Goal: Check status: Check status

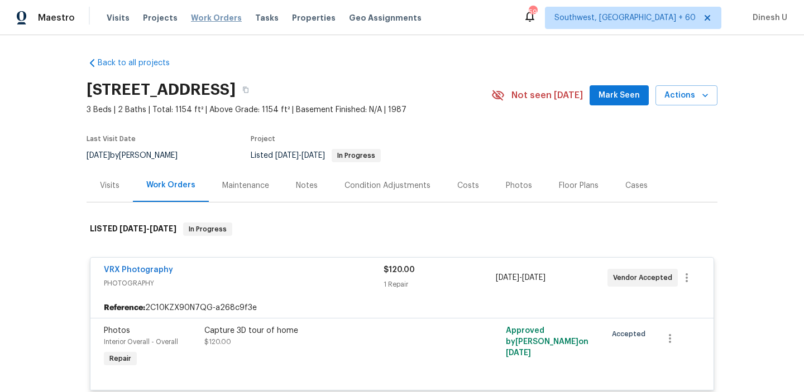
click at [199, 17] on span "Work Orders" at bounding box center [216, 17] width 51 height 11
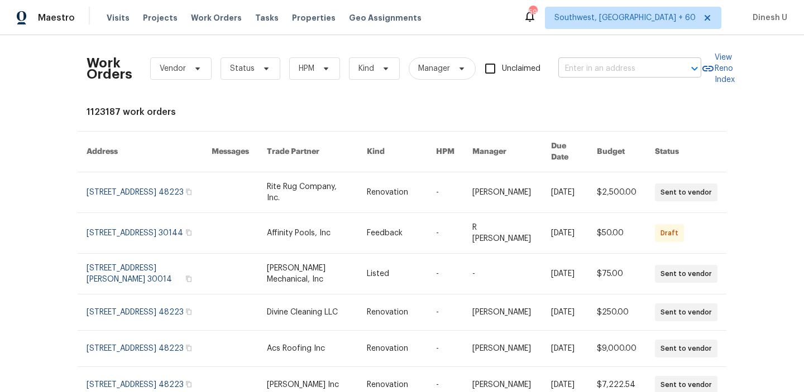
click at [600, 68] on input "text" at bounding box center [614, 68] width 112 height 17
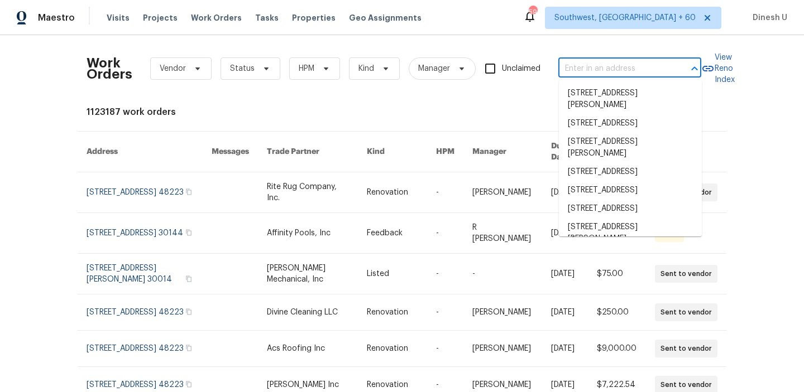
paste input "[STREET_ADDRESS]"
type input "[STREET_ADDRESS]"
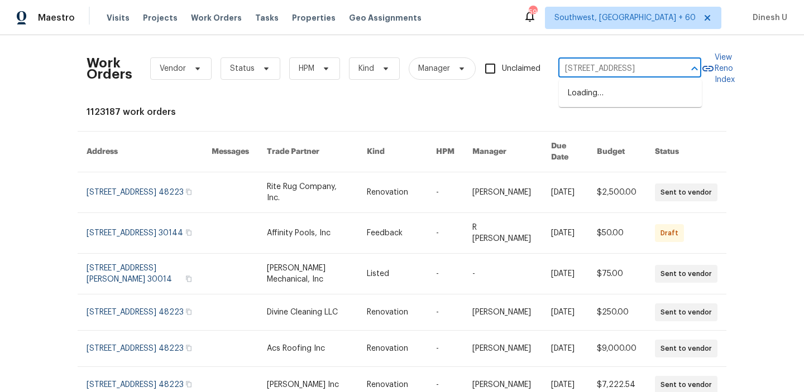
scroll to position [0, 32]
click at [572, 89] on li "[STREET_ADDRESS]" at bounding box center [630, 93] width 143 height 18
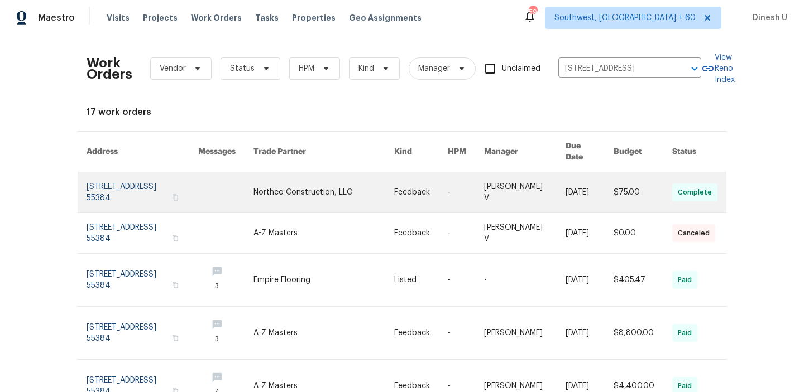
click at [130, 176] on link at bounding box center [143, 192] width 112 height 40
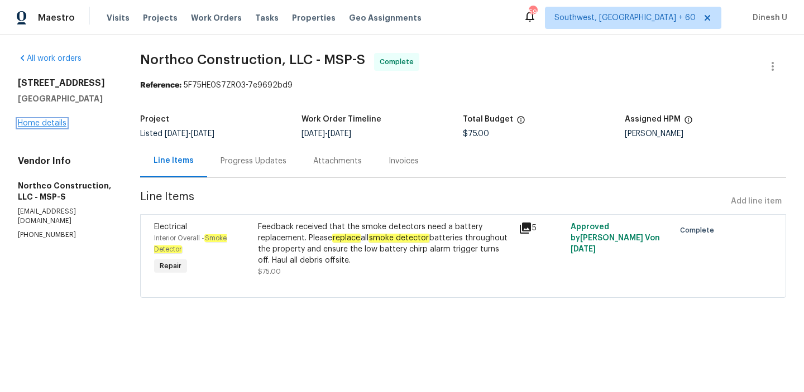
click at [50, 126] on link "Home details" at bounding box center [42, 123] width 49 height 8
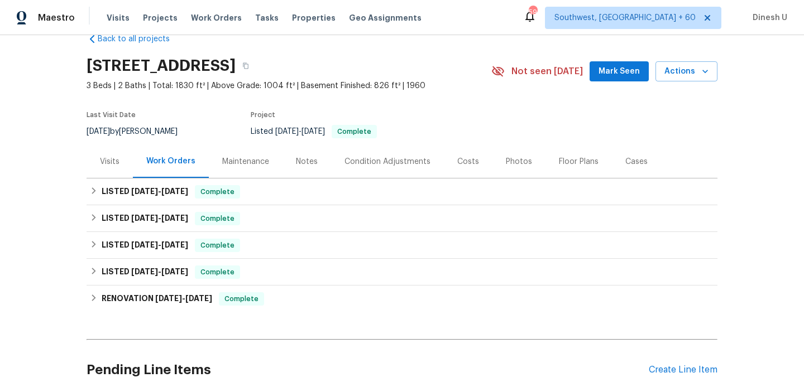
scroll to position [56, 0]
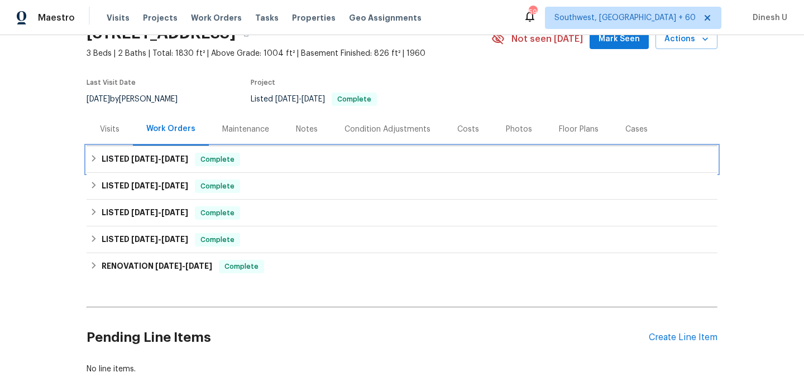
click at [170, 155] on span "[DATE]" at bounding box center [174, 159] width 27 height 8
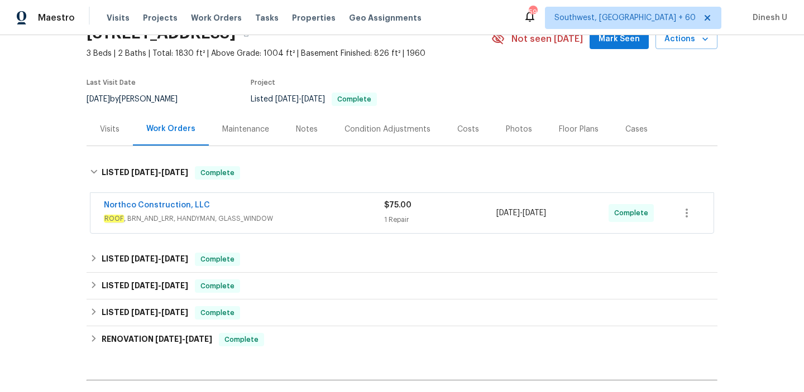
click at [410, 221] on div "1 Repair" at bounding box center [440, 219] width 112 height 11
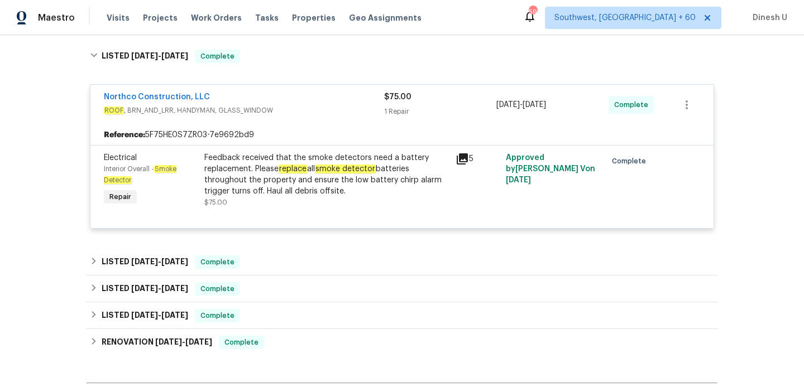
scroll to position [212, 0]
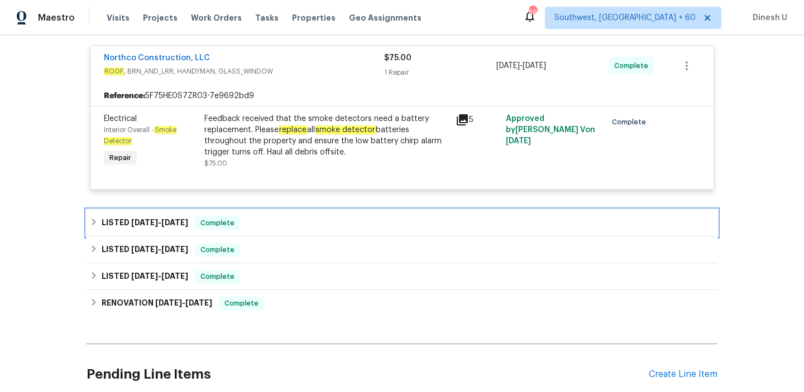
click at [173, 220] on span "[DATE]" at bounding box center [174, 223] width 27 height 8
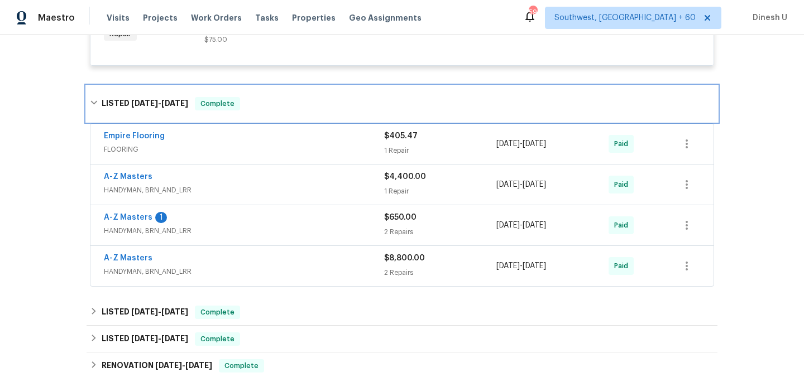
scroll to position [377, 0]
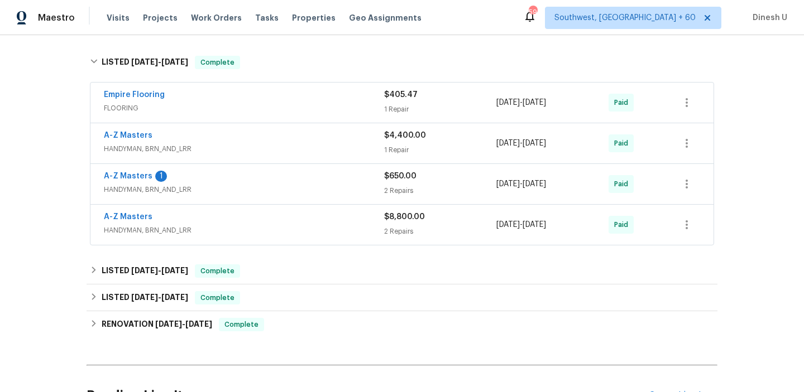
click at [392, 112] on div "1 Repair" at bounding box center [440, 109] width 112 height 11
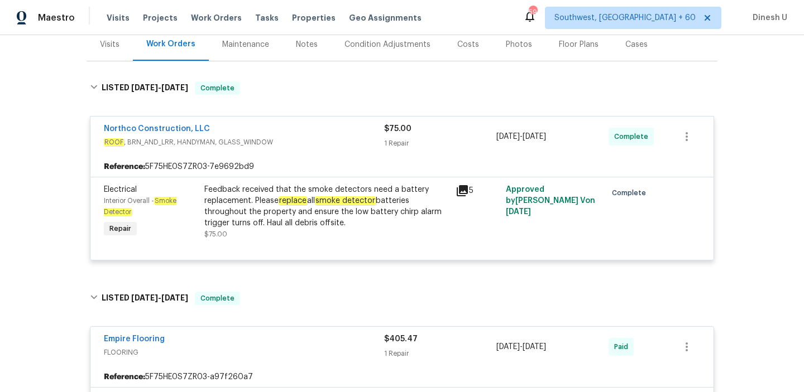
scroll to position [0, 0]
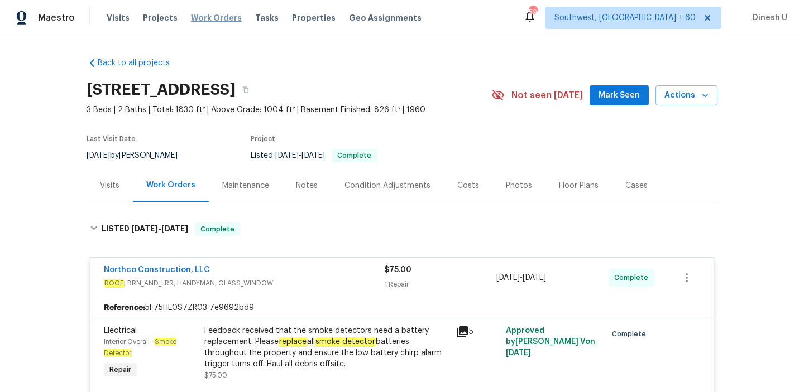
click at [202, 17] on span "Work Orders" at bounding box center [216, 17] width 51 height 11
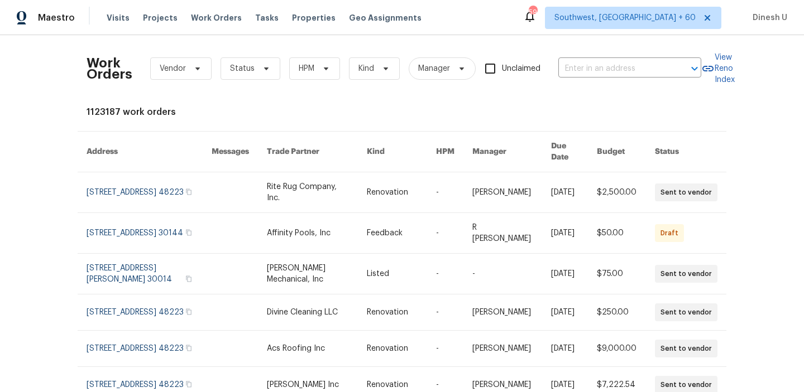
click at [519, 45] on div "Work Orders Vendor Status HPM Kind Manager Unclaimed ​" at bounding box center [394, 68] width 615 height 49
click at [596, 71] on input "text" at bounding box center [614, 68] width 112 height 17
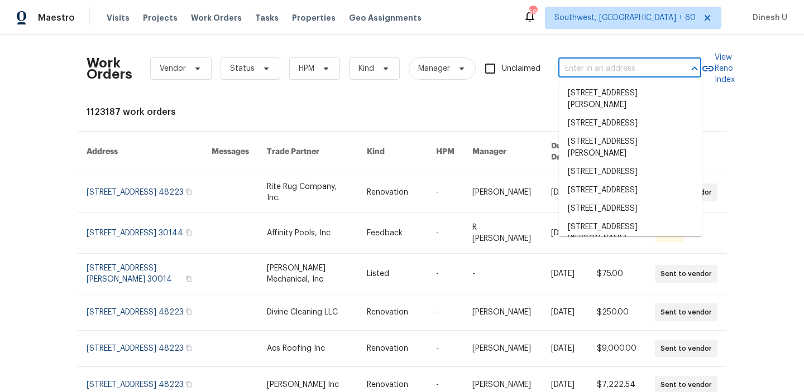
paste input "[STREET_ADDRESS]"
type input "[STREET_ADDRESS]"
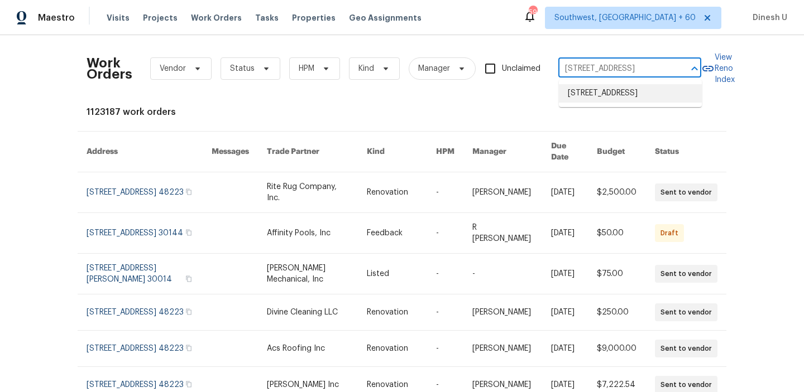
click at [582, 92] on li "[STREET_ADDRESS]" at bounding box center [630, 93] width 143 height 18
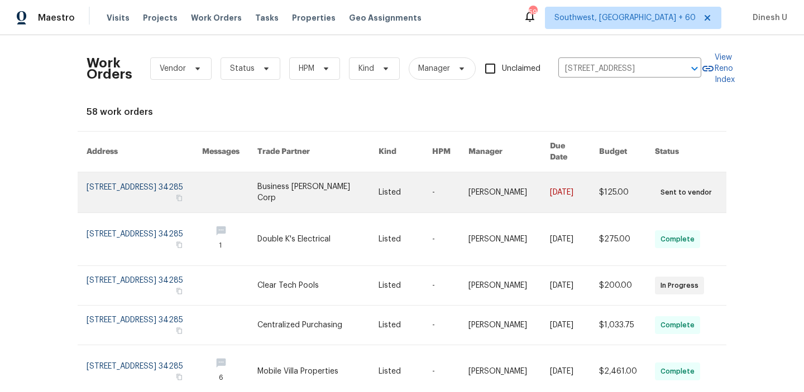
click at [151, 175] on link at bounding box center [145, 192] width 116 height 40
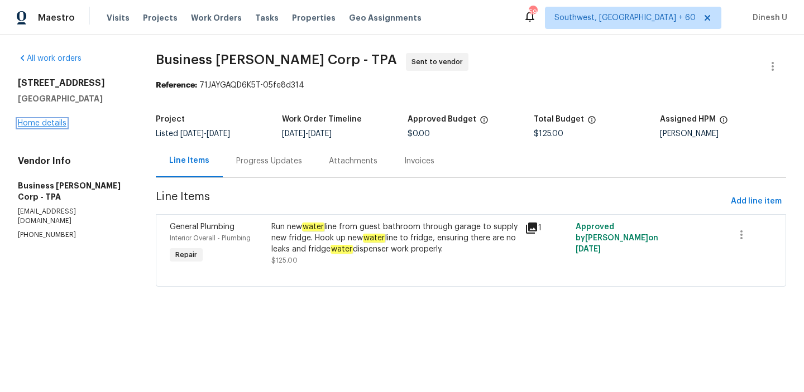
click at [57, 119] on link "Home details" at bounding box center [42, 123] width 49 height 8
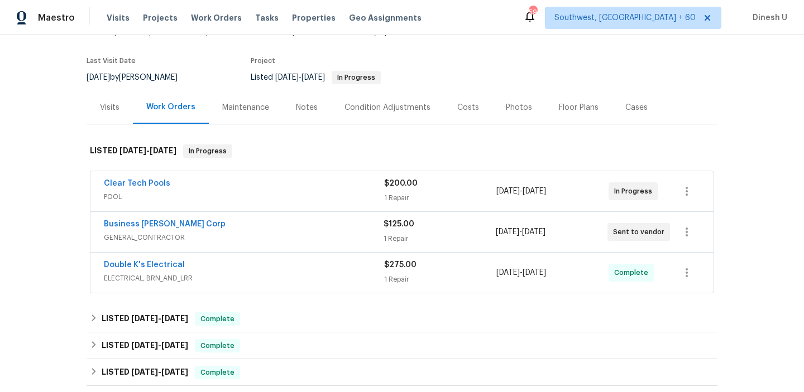
scroll to position [89, 0]
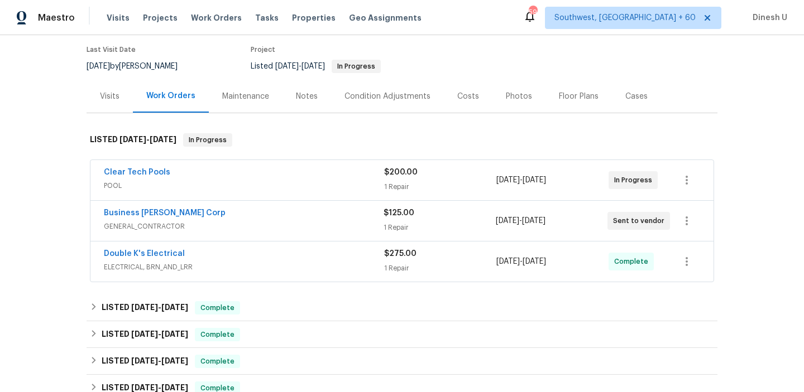
click at [396, 179] on div "$200.00 1 Repair" at bounding box center [440, 180] width 112 height 27
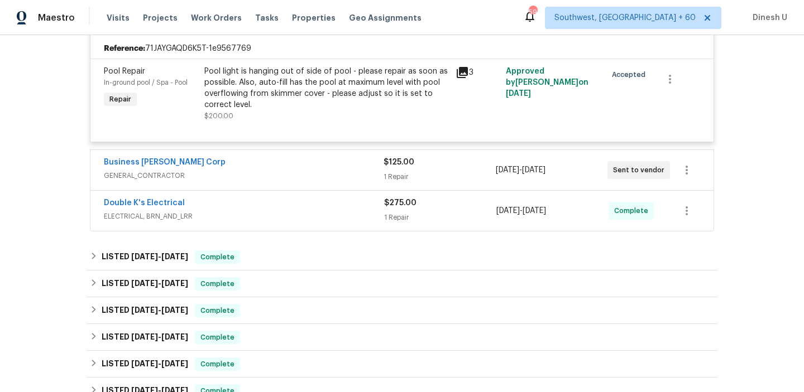
scroll to position [281, 0]
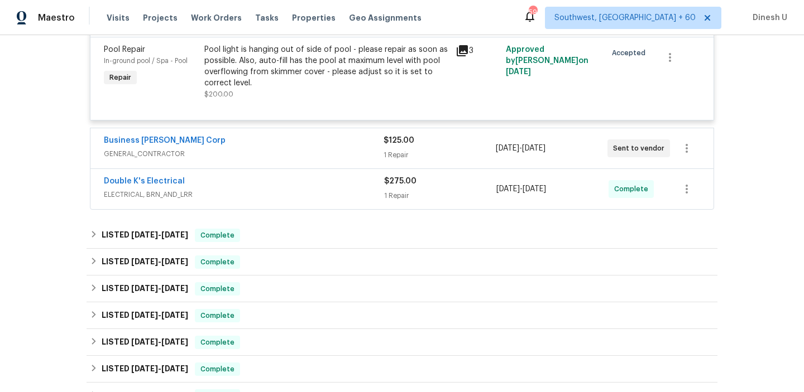
click at [397, 148] on div "$125.00 1 Repair" at bounding box center [440, 148] width 112 height 27
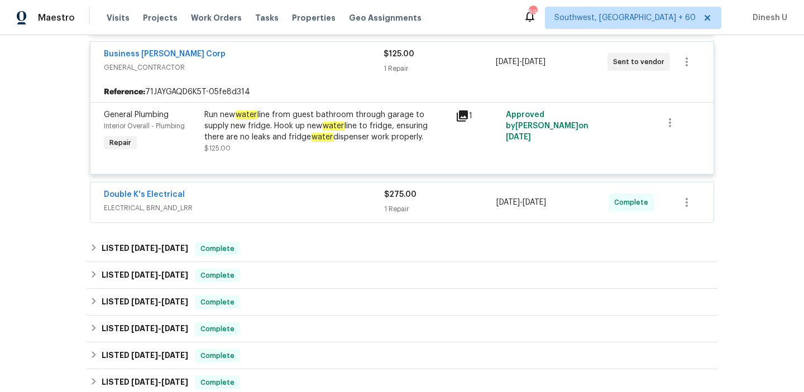
scroll to position [370, 0]
click at [385, 203] on div "1 Repair" at bounding box center [440, 208] width 112 height 11
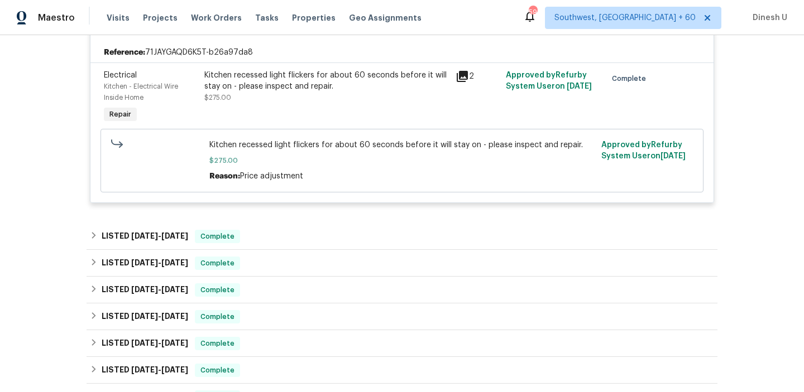
scroll to position [562, 0]
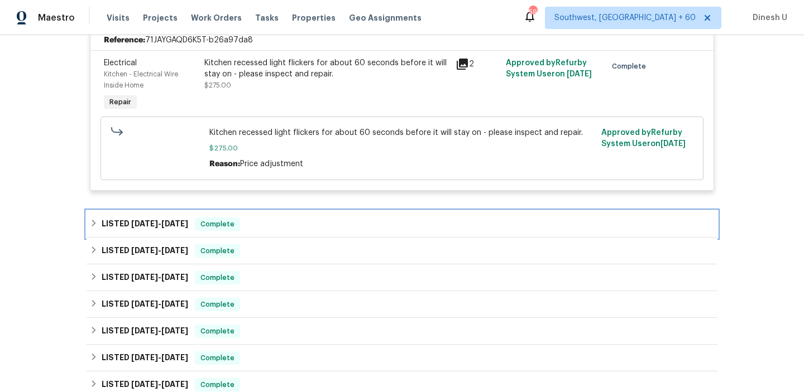
click at [186, 219] on h6 "LISTED [DATE] - [DATE]" at bounding box center [145, 224] width 87 height 13
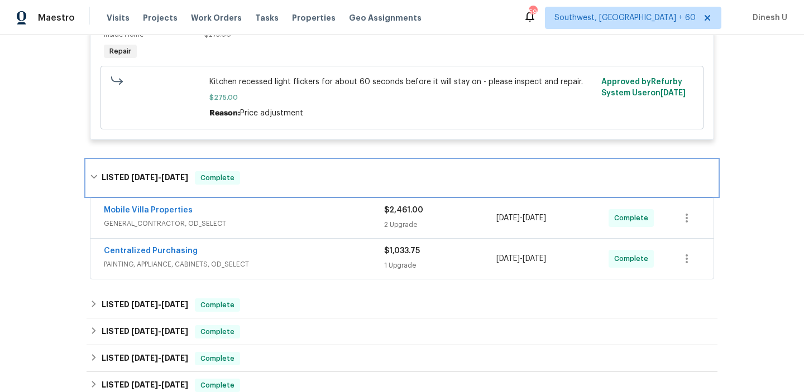
scroll to position [622, 0]
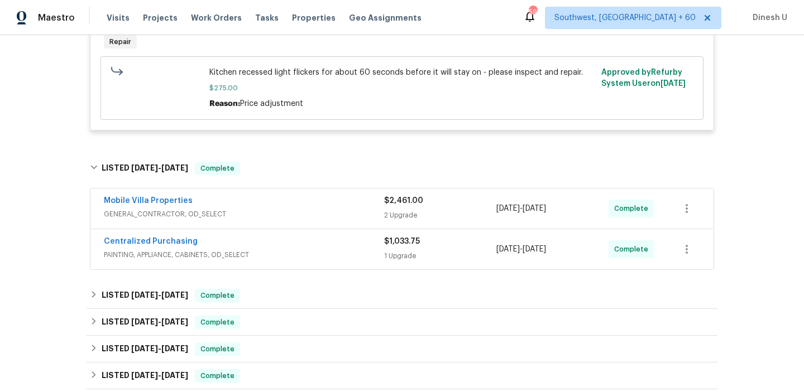
click at [396, 210] on div "$2,461.00 2 Upgrade" at bounding box center [440, 208] width 112 height 27
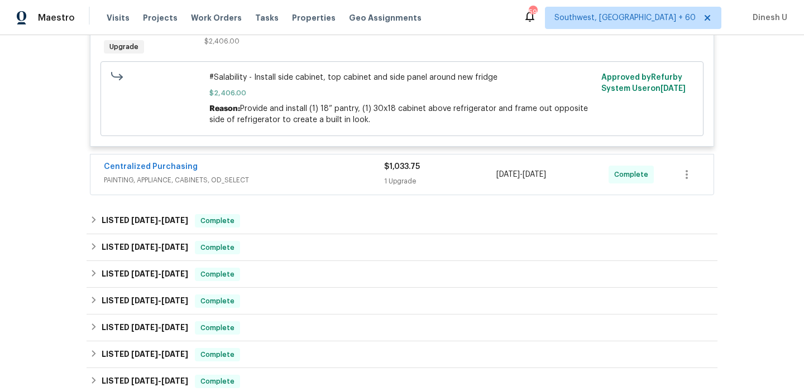
scroll to position [969, 0]
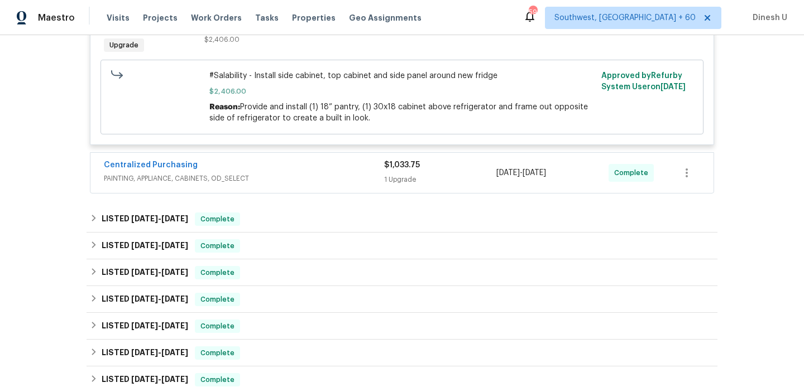
click at [403, 174] on div "1 Upgrade" at bounding box center [440, 179] width 112 height 11
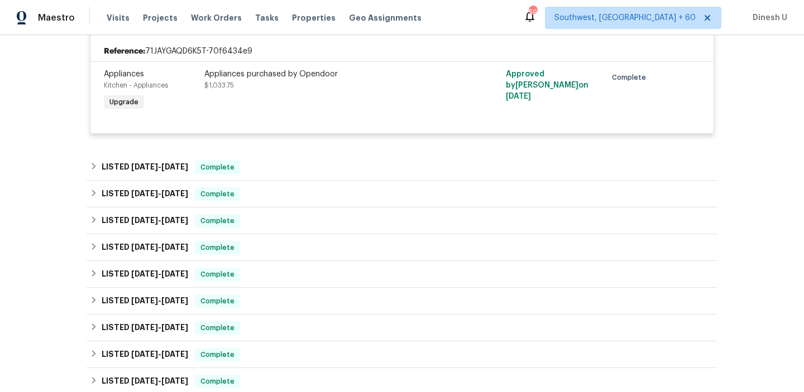
scroll to position [1138, 0]
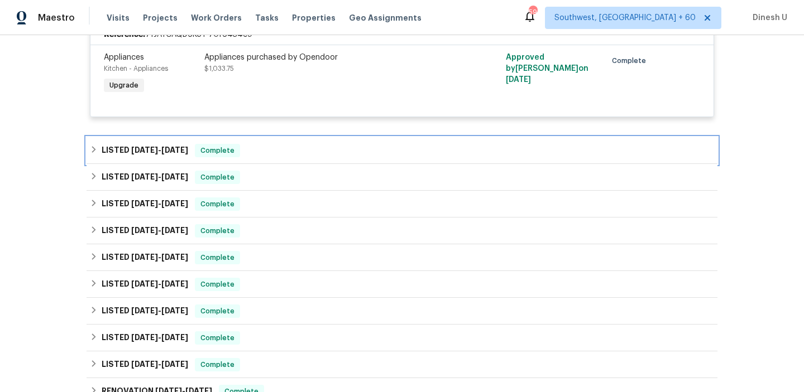
click at [169, 146] on span "[DATE]" at bounding box center [174, 150] width 27 height 8
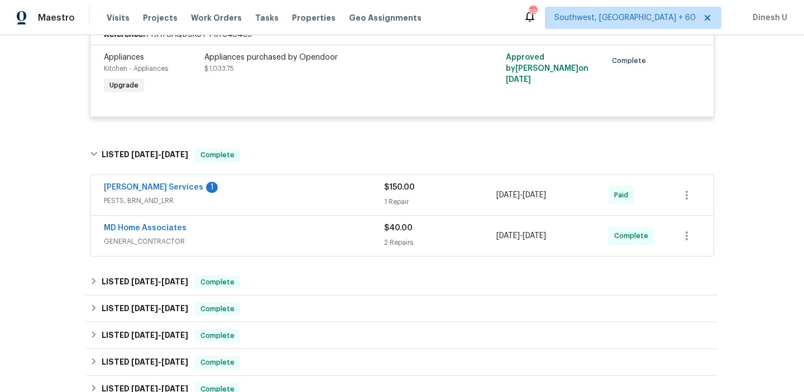
click at [386, 196] on div "1 Repair" at bounding box center [440, 201] width 112 height 11
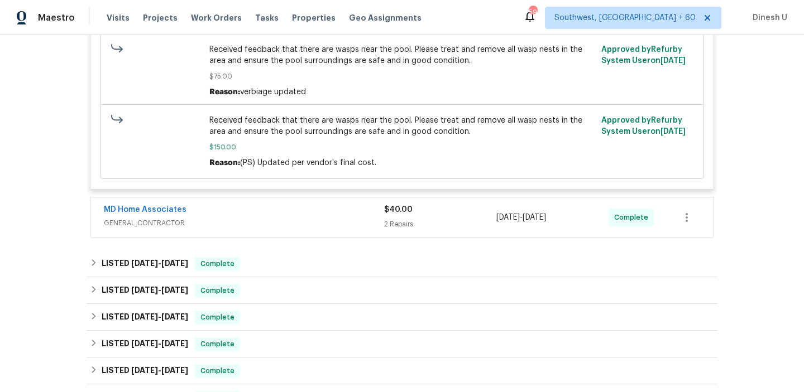
scroll to position [1434, 0]
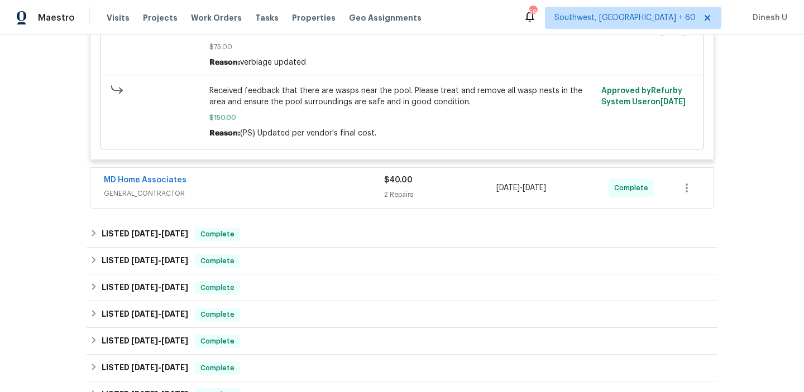
click at [403, 176] on div "$40.00" at bounding box center [440, 180] width 112 height 11
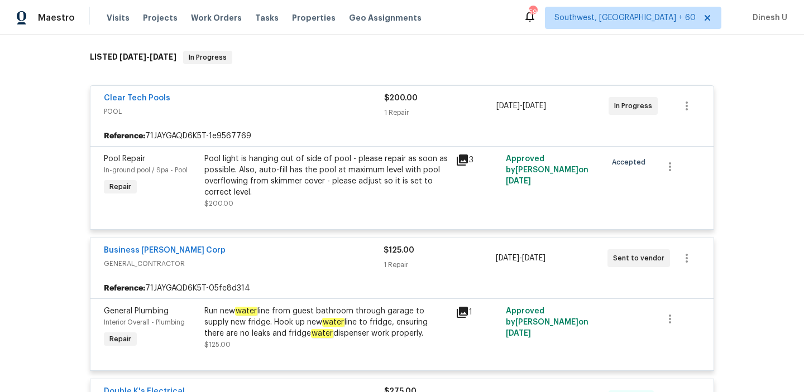
scroll to position [0, 0]
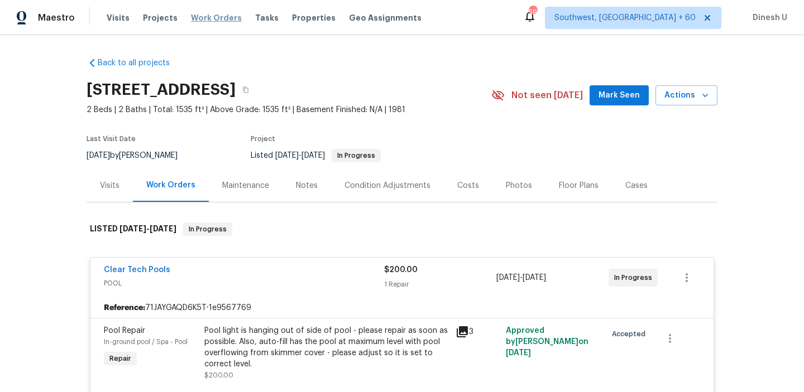
click at [195, 17] on span "Work Orders" at bounding box center [216, 17] width 51 height 11
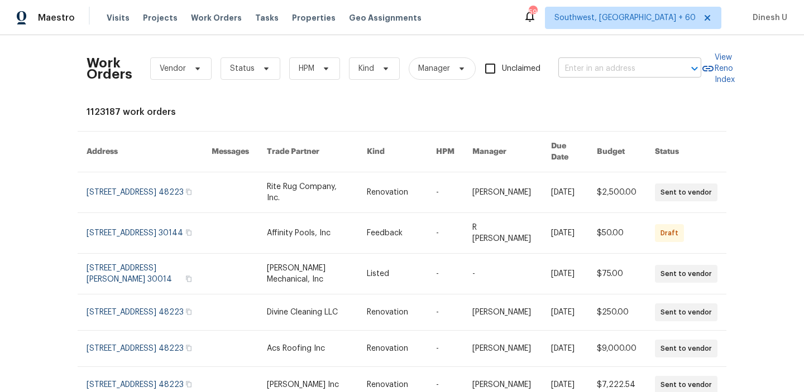
click at [601, 71] on input "text" at bounding box center [614, 68] width 112 height 17
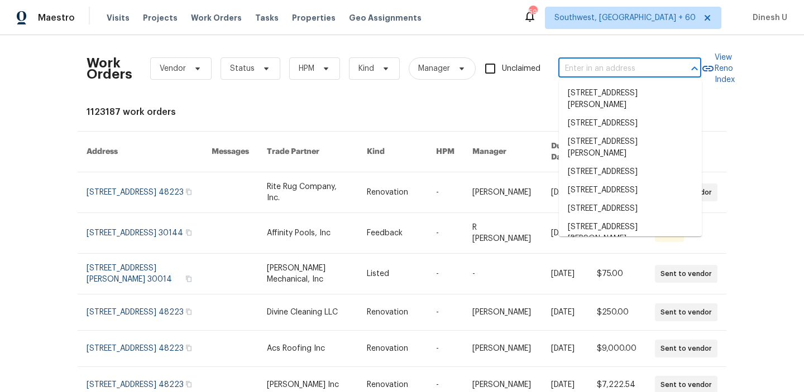
paste input "[STREET_ADDRESS][PERSON_NAME]"
type input "[STREET_ADDRESS][PERSON_NAME]"
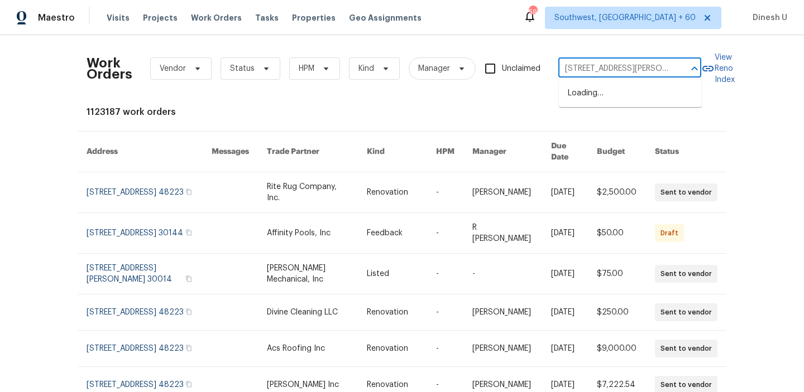
scroll to position [0, 49]
click at [589, 93] on li "[STREET_ADDRESS][PERSON_NAME]" at bounding box center [630, 99] width 143 height 30
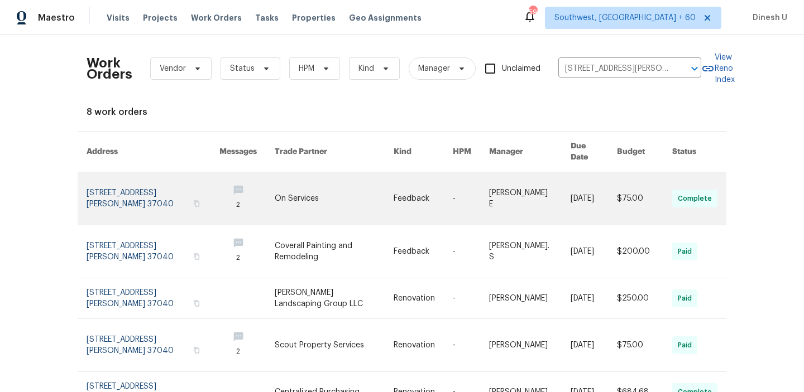
click at [151, 172] on link at bounding box center [153, 198] width 133 height 52
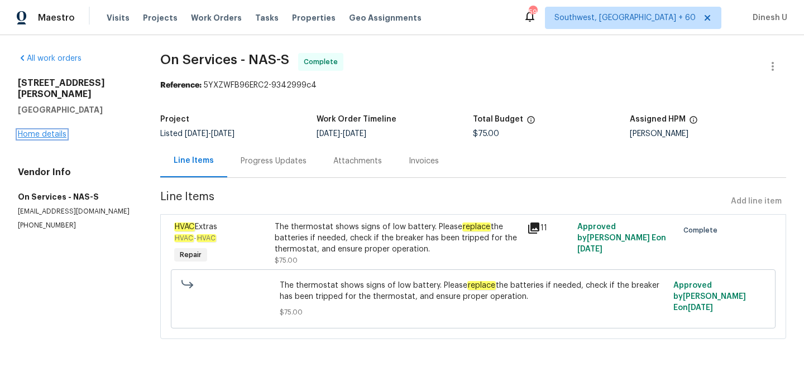
click at [37, 131] on link "Home details" at bounding box center [42, 135] width 49 height 8
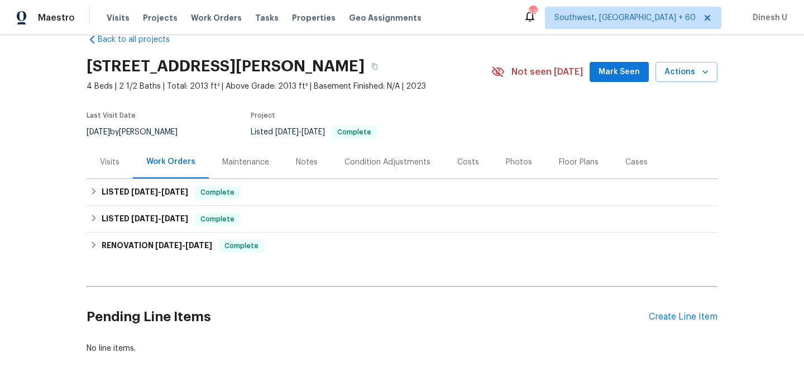
scroll to position [35, 0]
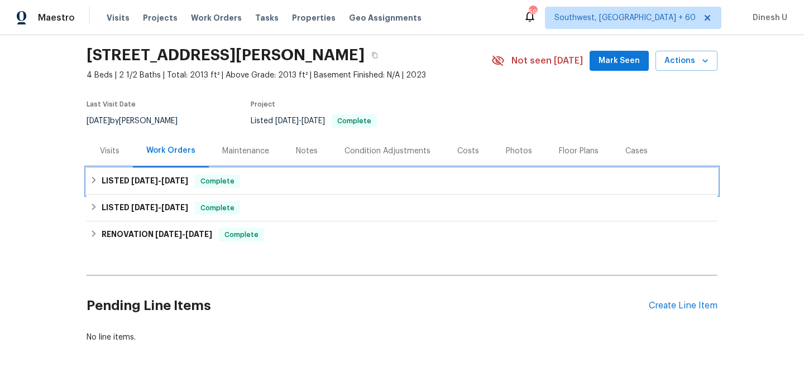
click at [183, 182] on span "[DATE]" at bounding box center [174, 181] width 27 height 8
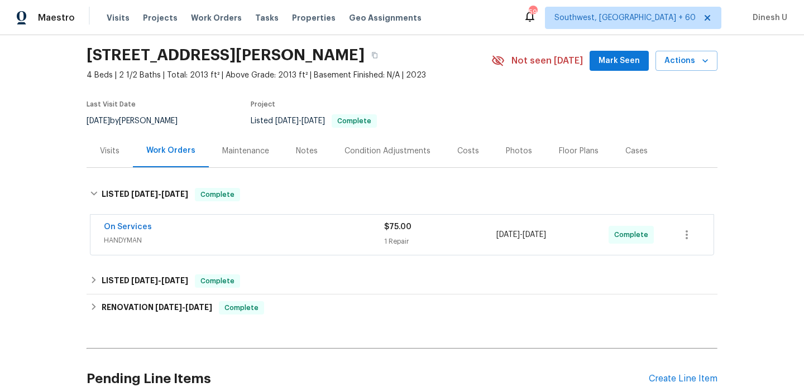
click at [401, 238] on div "1 Repair" at bounding box center [440, 241] width 112 height 11
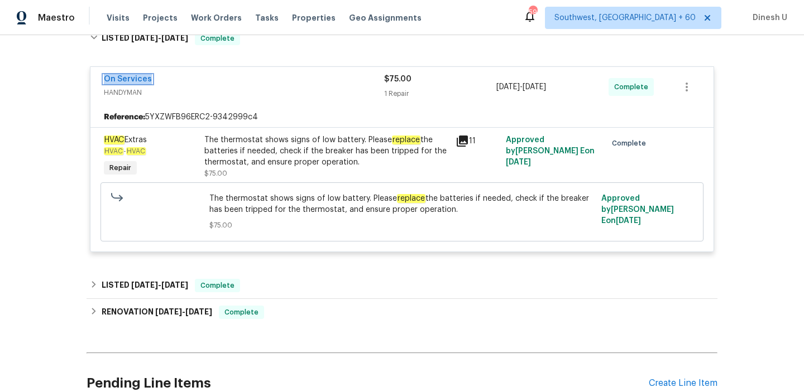
scroll to position [295, 0]
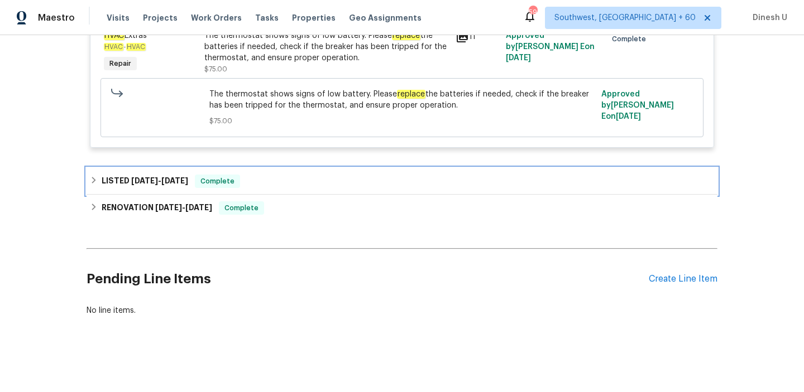
click at [163, 181] on span "[DATE] - [DATE]" at bounding box center [159, 181] width 57 height 8
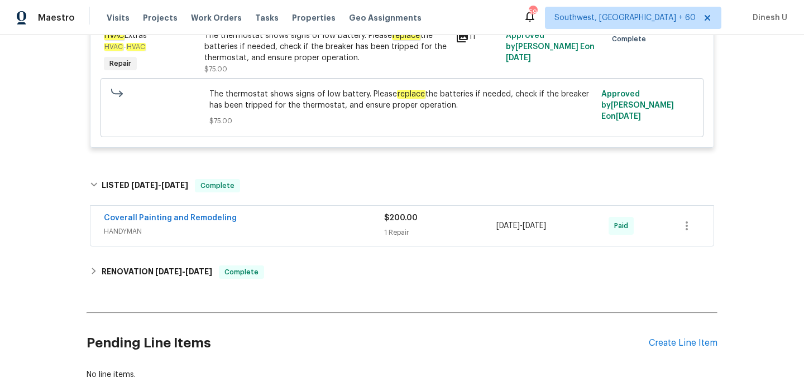
click at [397, 232] on div "1 Repair" at bounding box center [440, 232] width 112 height 11
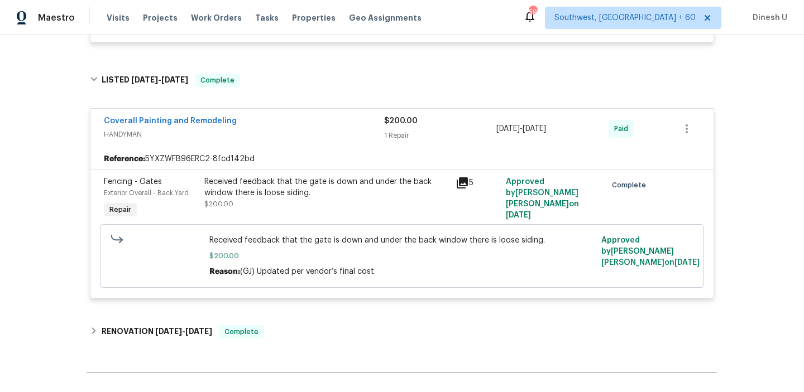
scroll to position [415, 0]
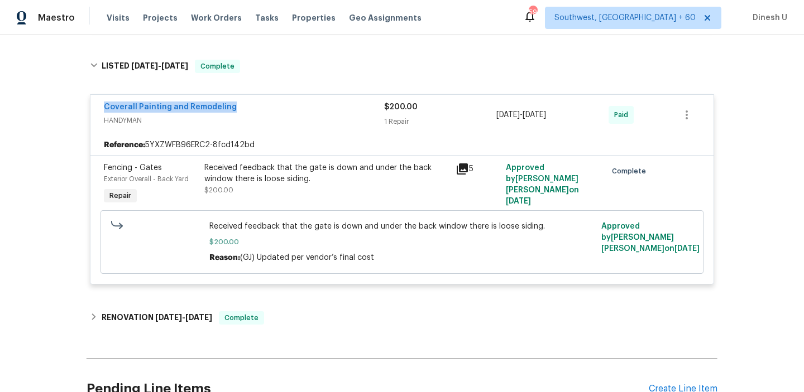
click at [464, 169] on icon at bounding box center [462, 169] width 11 height 11
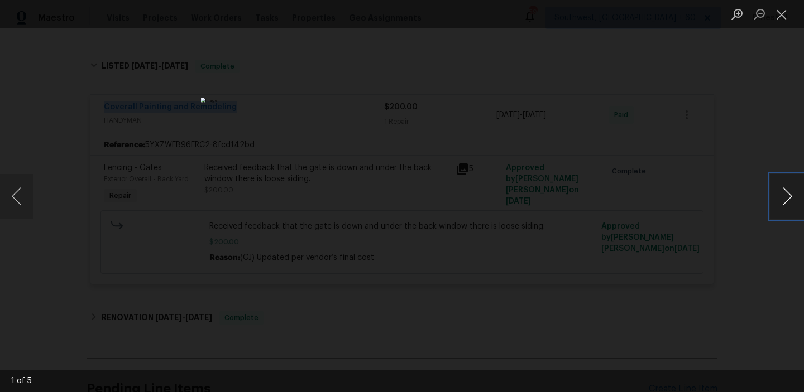
click at [788, 195] on button "Next image" at bounding box center [786, 196] width 33 height 45
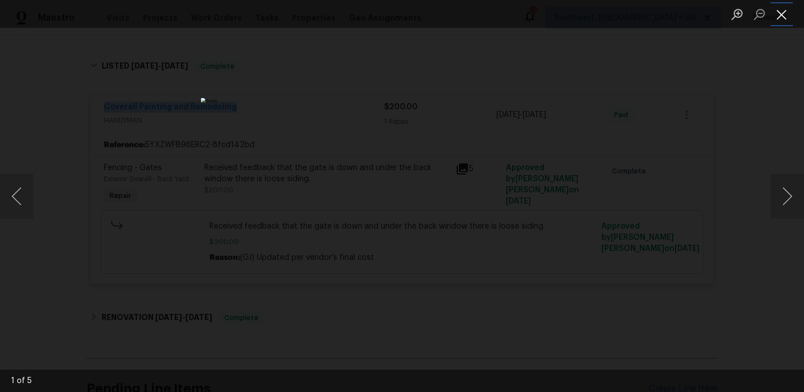
click at [777, 17] on button "Close lightbox" at bounding box center [781, 14] width 22 height 20
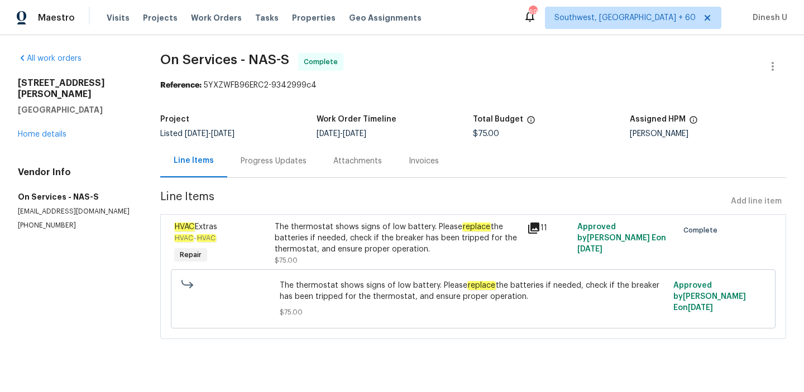
click at [293, 164] on div "Progress Updates" at bounding box center [274, 161] width 66 height 11
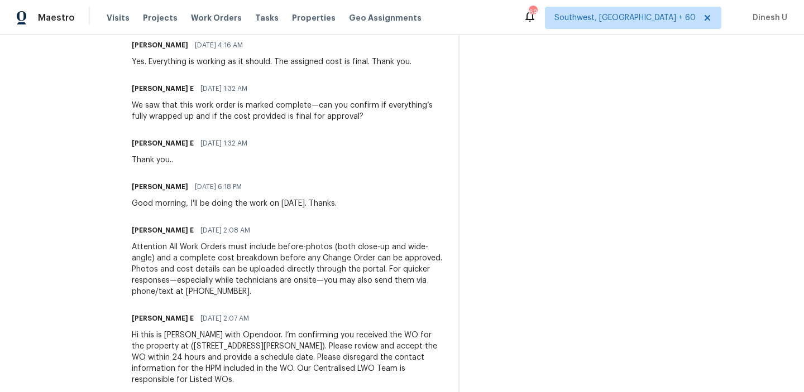
scroll to position [428, 0]
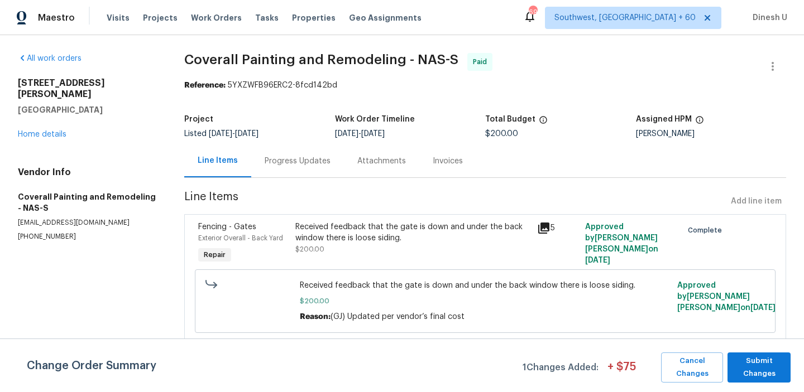
click at [285, 164] on div "Progress Updates" at bounding box center [298, 161] width 66 height 11
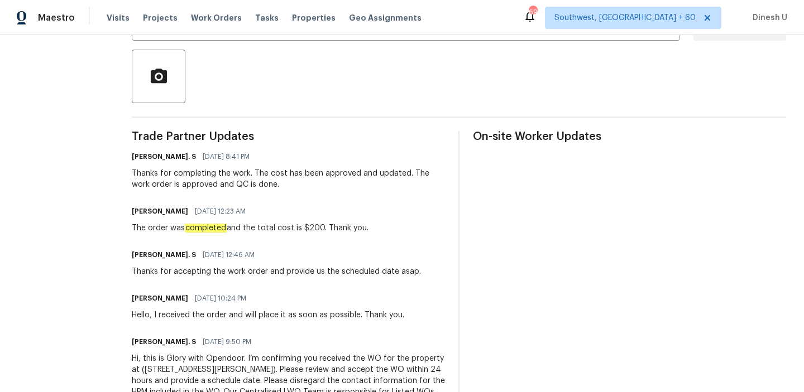
scroll to position [238, 0]
